Goal: Transaction & Acquisition: Purchase product/service

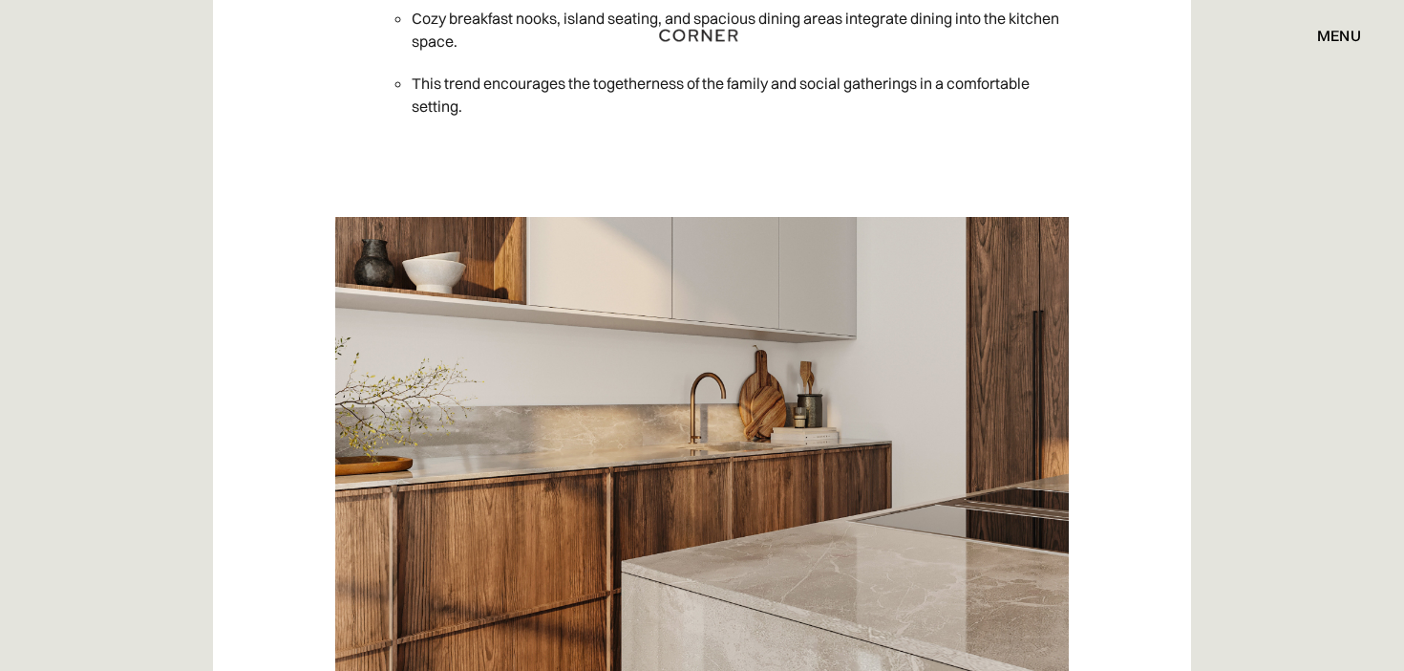
scroll to position [4553, 0]
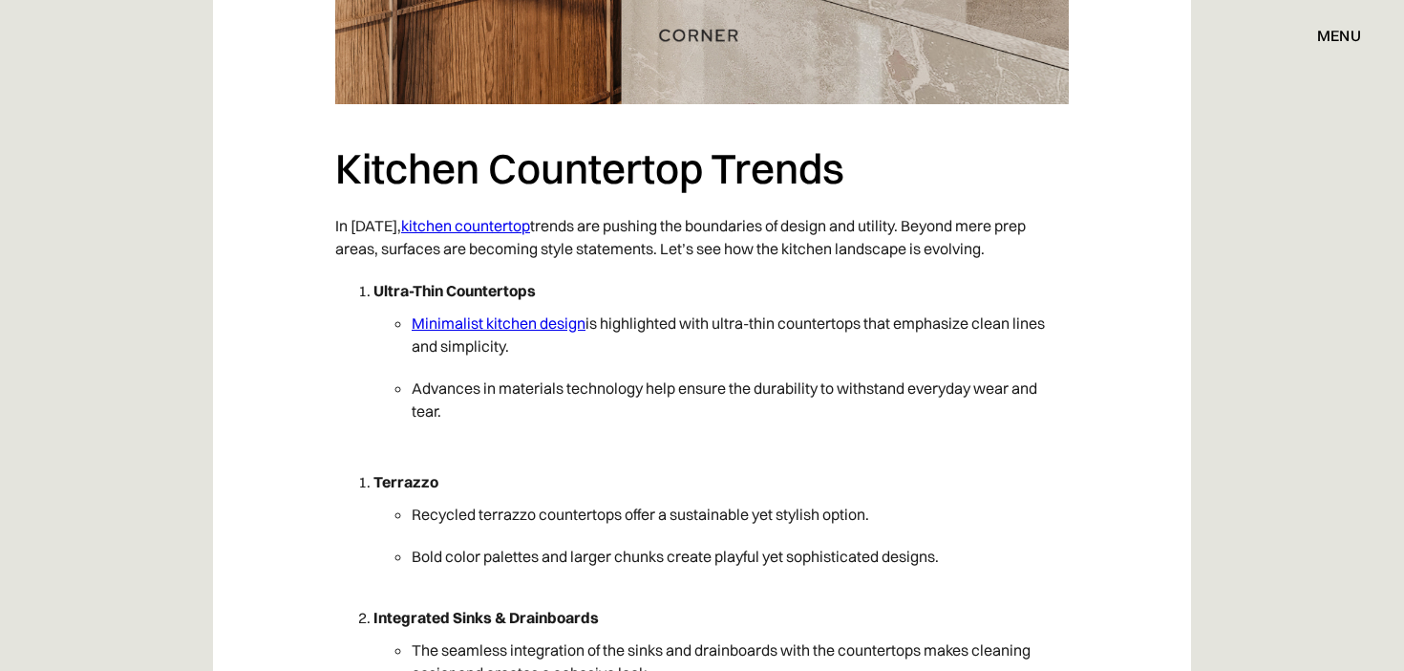
click at [501, 224] on link "kitchen countertop" at bounding box center [465, 225] width 129 height 19
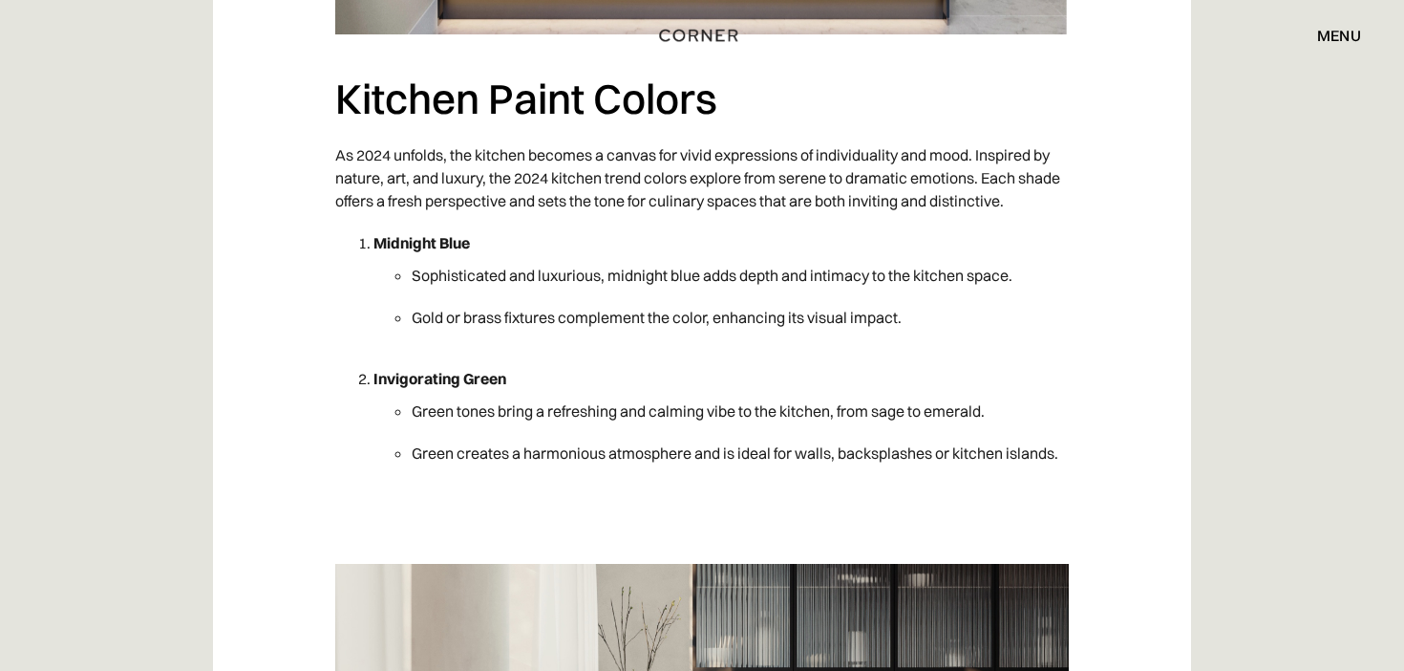
scroll to position [6017, 0]
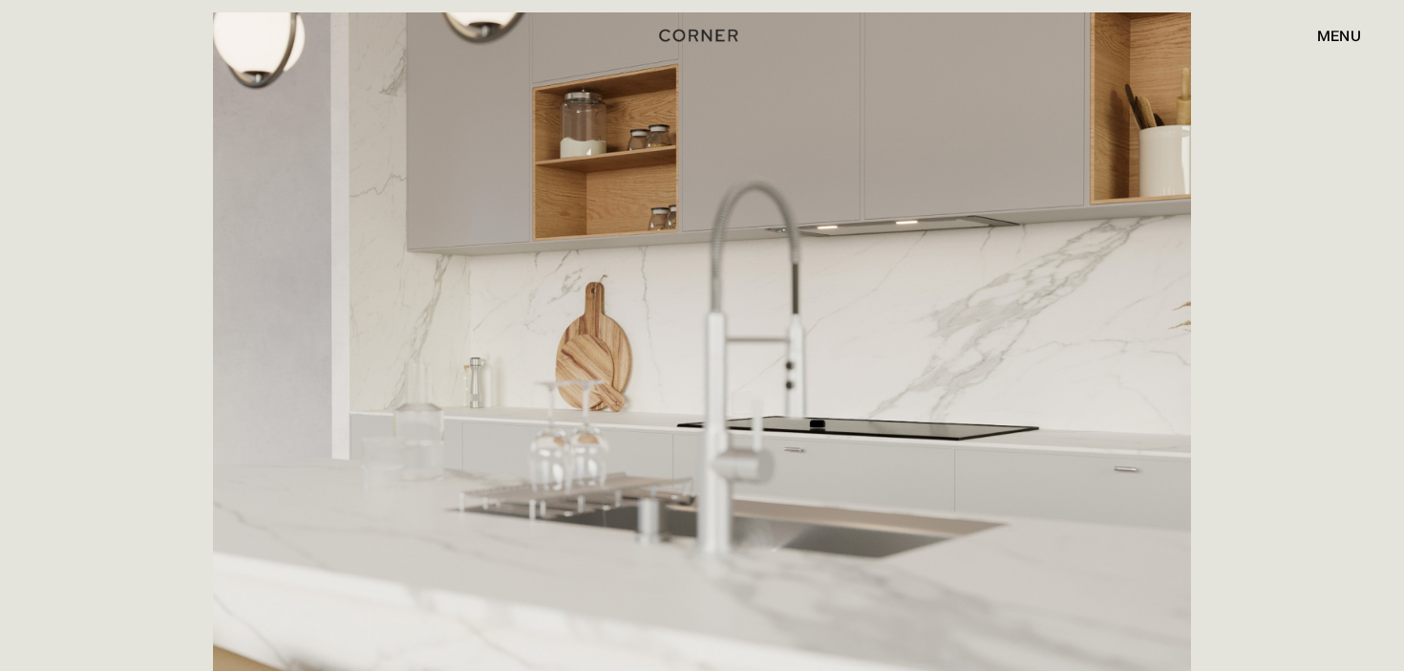
scroll to position [492, 0]
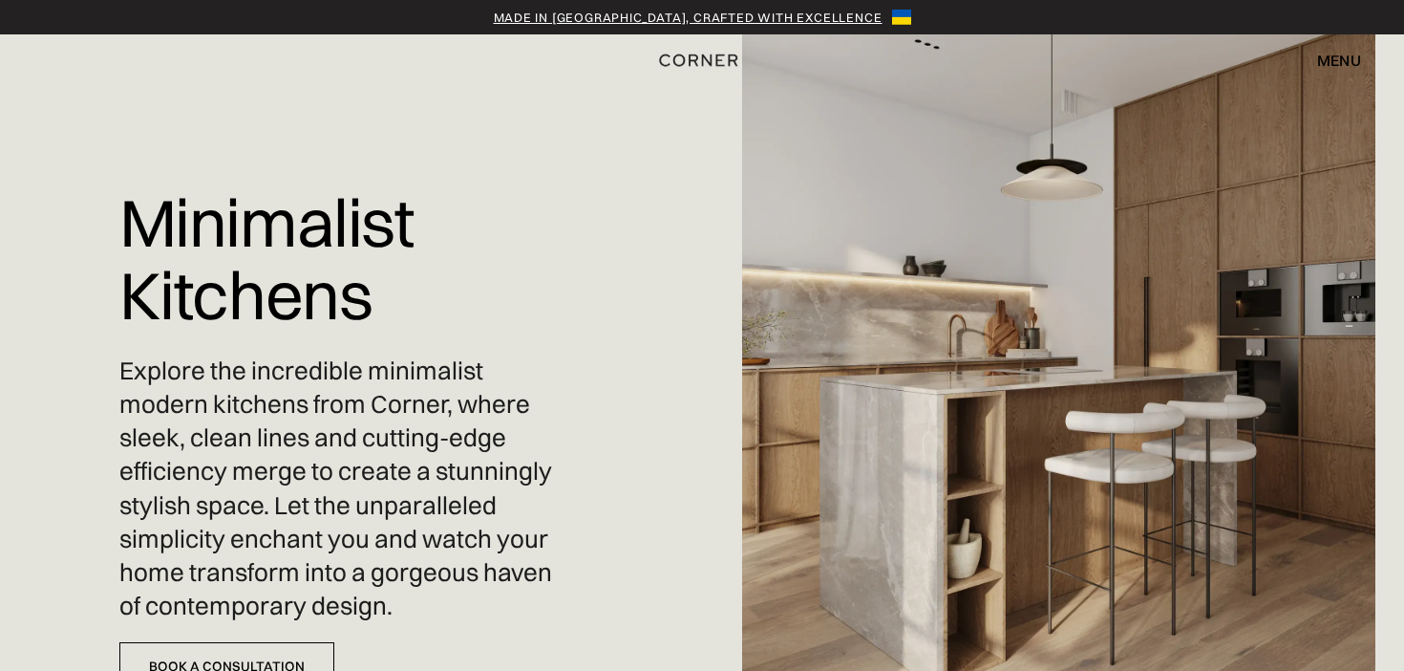
click at [1278, 274] on img at bounding box center [1058, 335] width 633 height 671
click at [1356, 61] on div "menu" at bounding box center [1339, 60] width 44 height 15
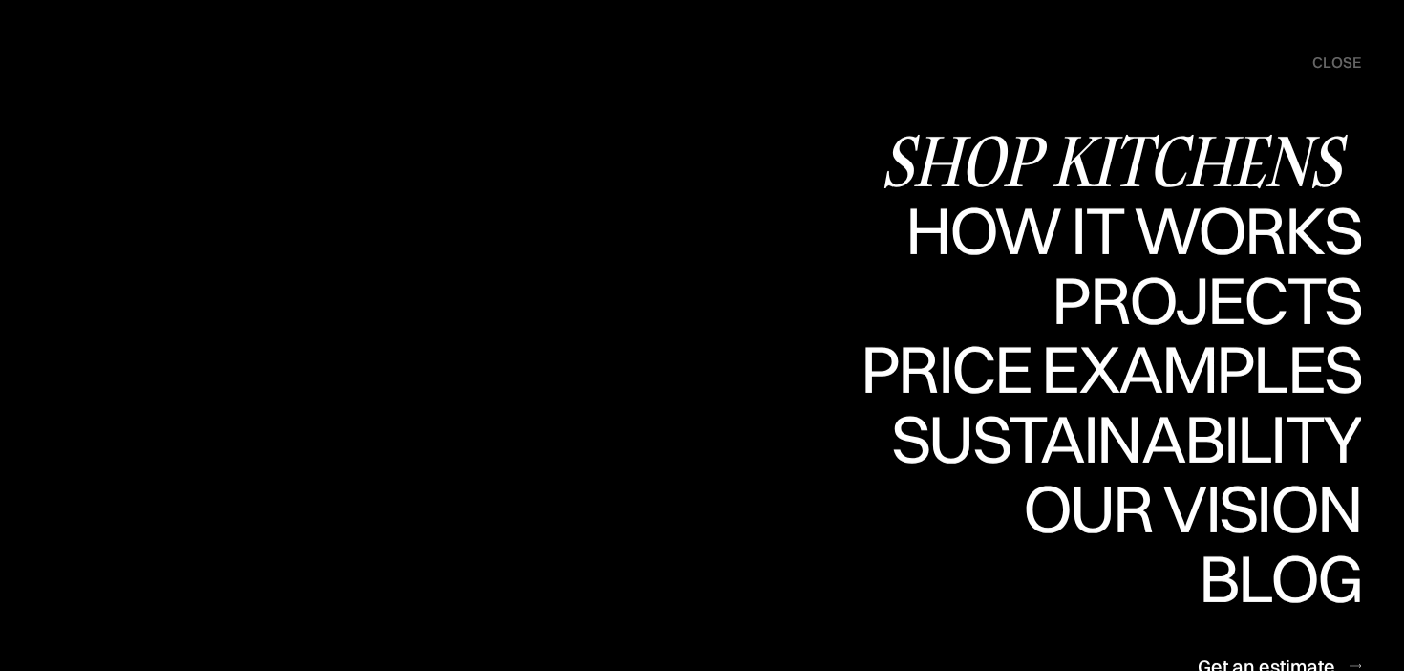
click at [1151, 167] on div "Shop Kitchens" at bounding box center [1121, 160] width 480 height 67
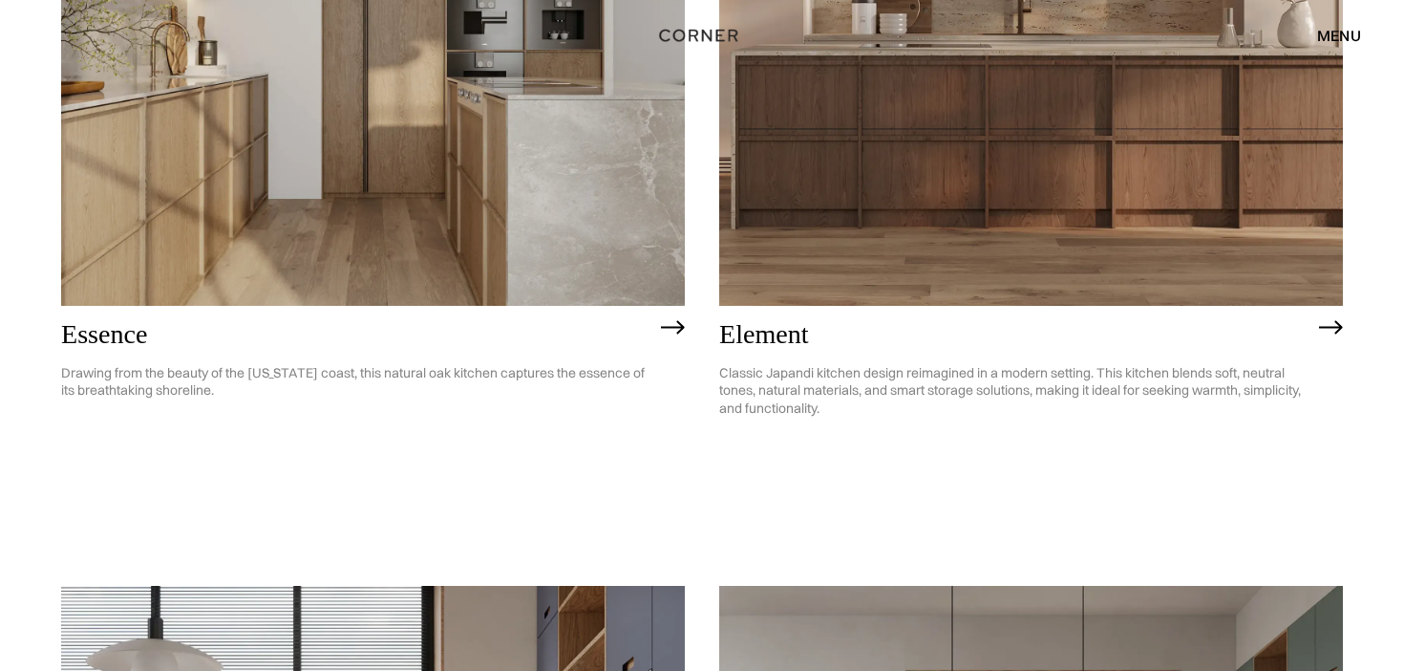
scroll to position [1039, 0]
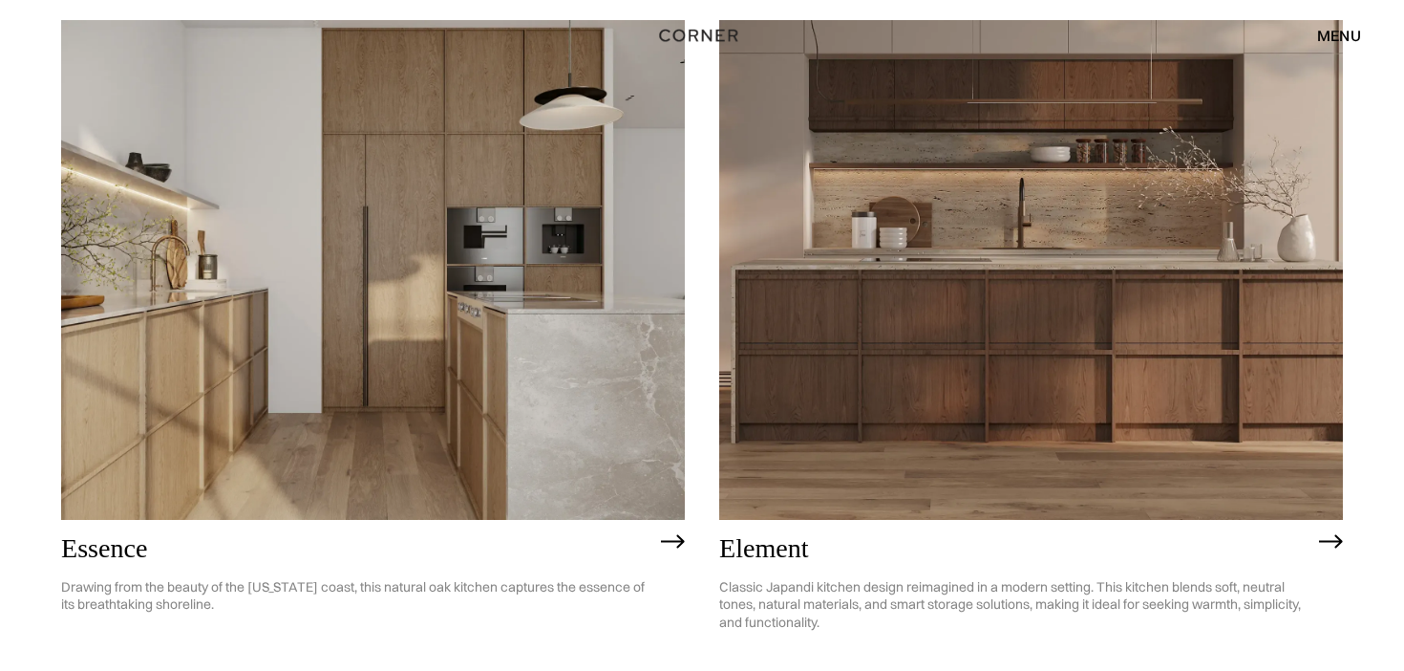
click at [901, 360] on img at bounding box center [1031, 269] width 624 height 499
click at [228, 260] on img at bounding box center [373, 269] width 624 height 499
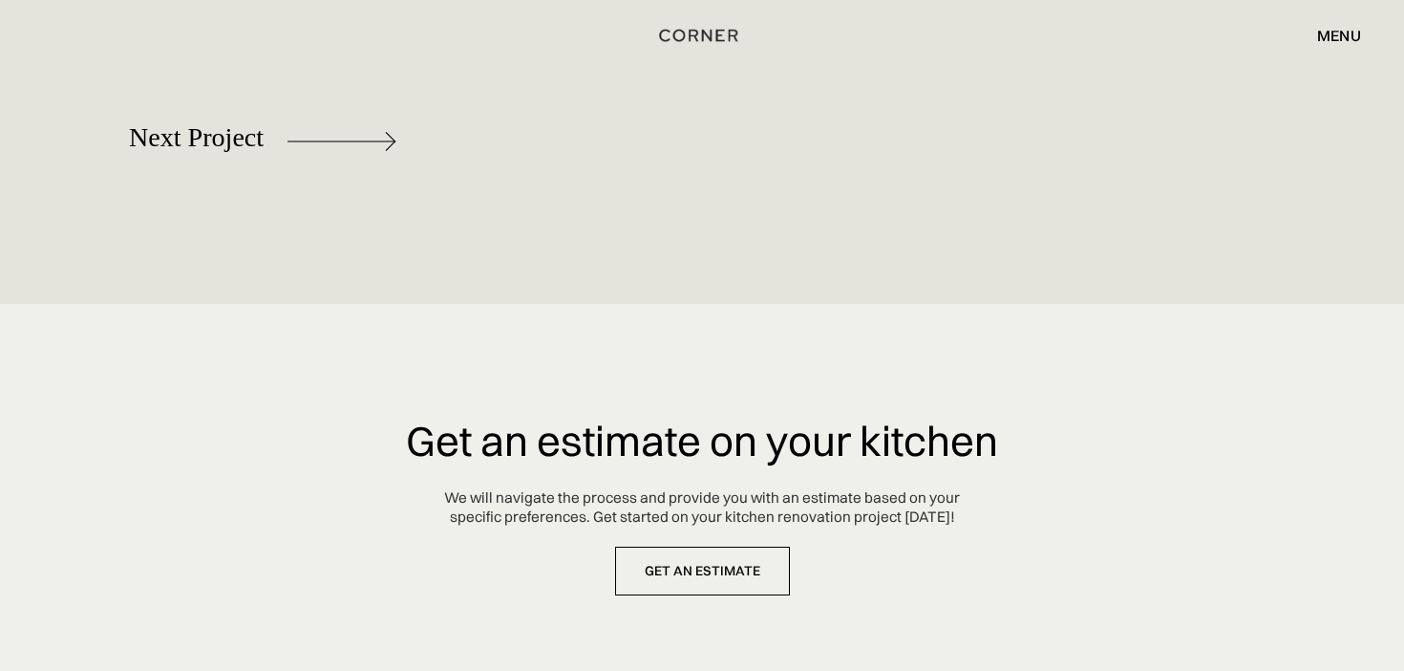
scroll to position [9109, 0]
